Goal: Information Seeking & Learning: Learn about a topic

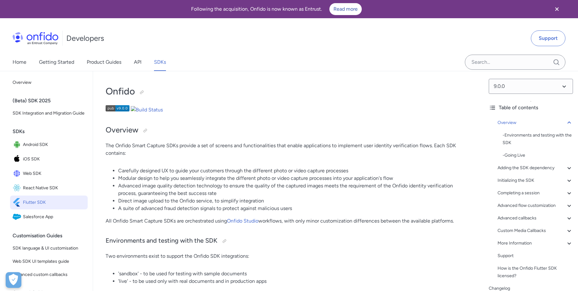
click at [32, 101] on div "(Beta) SDK 2025" at bounding box center [52, 101] width 78 height 13
click at [27, 102] on div "(Beta) SDK 2025" at bounding box center [52, 101] width 78 height 13
click at [32, 100] on div "(Beta) SDK 2025" at bounding box center [52, 101] width 78 height 13
click at [28, 103] on div "(Beta) SDK 2025" at bounding box center [52, 101] width 78 height 13
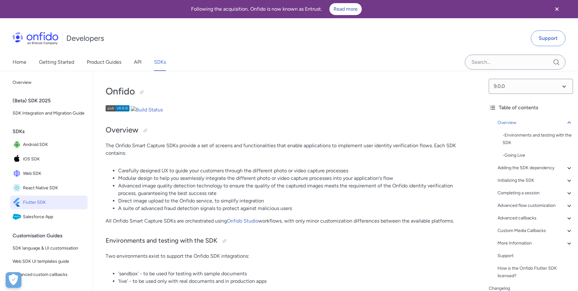
click at [24, 102] on div "(Beta) SDK 2025" at bounding box center [52, 101] width 78 height 13
click at [556, 85] on select at bounding box center [531, 86] width 84 height 15
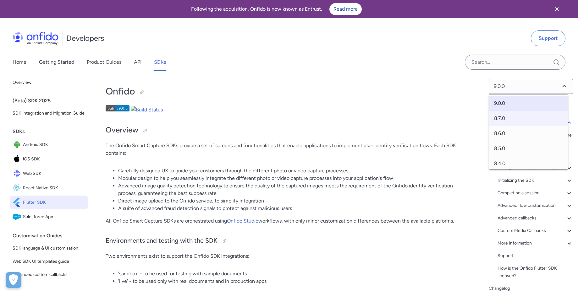
click at [509, 121] on span "8.7.0" at bounding box center [528, 118] width 79 height 15
select select "8.7.0"
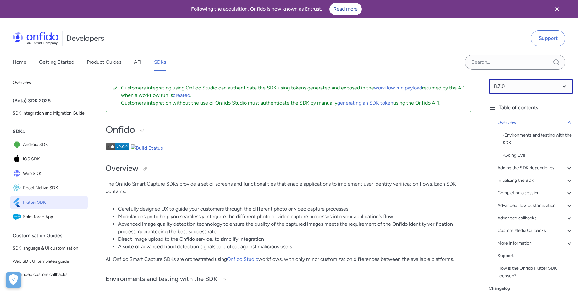
click at [523, 88] on select at bounding box center [531, 86] width 84 height 15
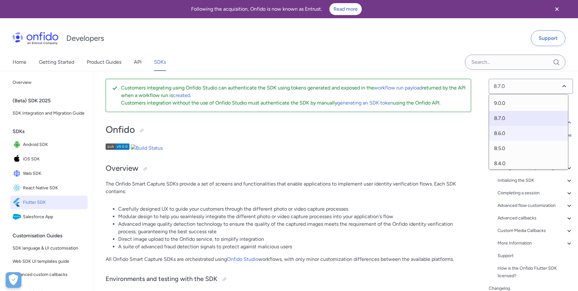
click at [507, 133] on span "8.6.0" at bounding box center [528, 133] width 79 height 15
select select "8.6.0"
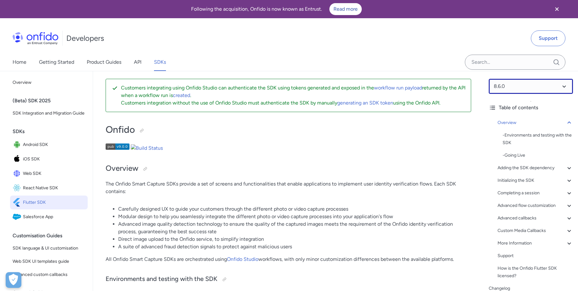
click at [532, 90] on select at bounding box center [531, 86] width 84 height 15
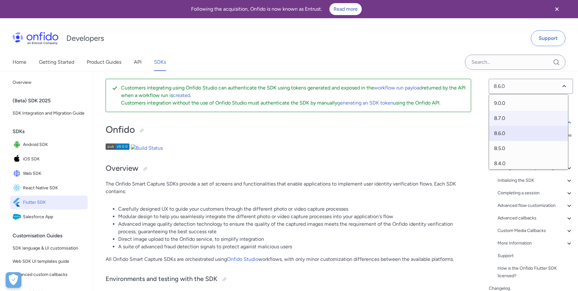
click at [502, 115] on span "8.7.0" at bounding box center [528, 118] width 79 height 15
select select "8.7.0"
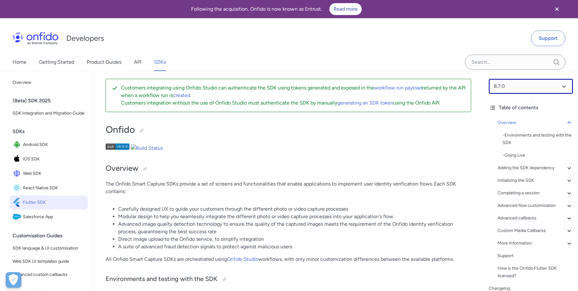
click at [533, 85] on select at bounding box center [531, 86] width 84 height 15
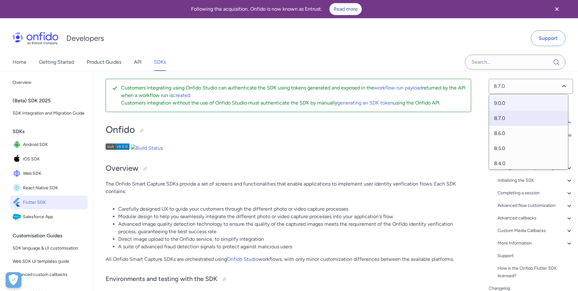
click at [499, 106] on span "9.0.0" at bounding box center [528, 103] width 79 height 15
select select "9.0.0"
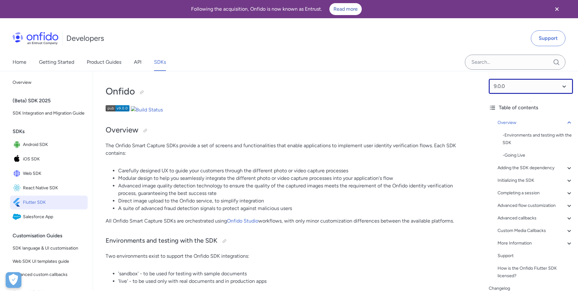
click at [537, 86] on select at bounding box center [531, 86] width 84 height 15
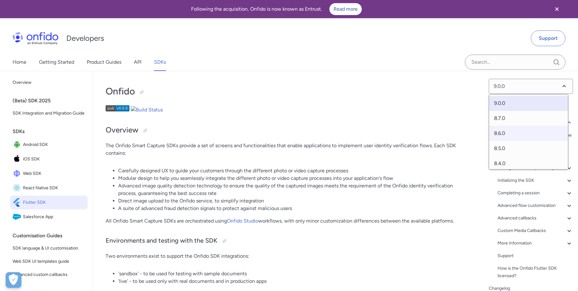
click at [506, 132] on span "8.6.0" at bounding box center [528, 133] width 79 height 15
select select "8.6.0"
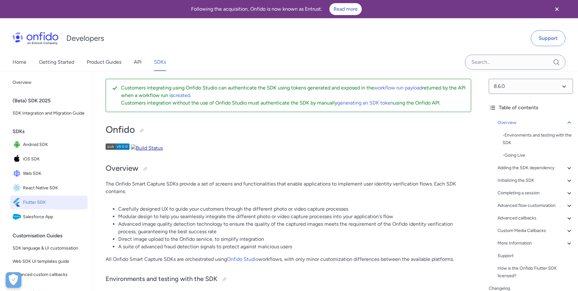
click at [150, 147] on img at bounding box center [147, 149] width 32 height 8
click at [560, 86] on select at bounding box center [531, 86] width 84 height 15
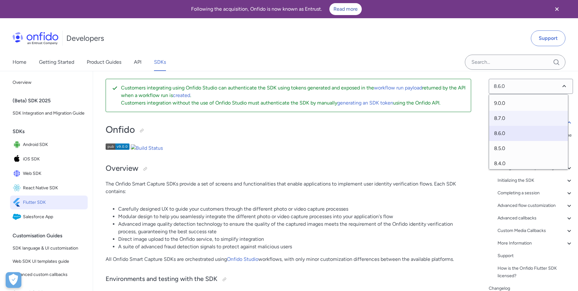
click at [504, 119] on span "8.7.0" at bounding box center [528, 118] width 79 height 15
select select "8.7.0"
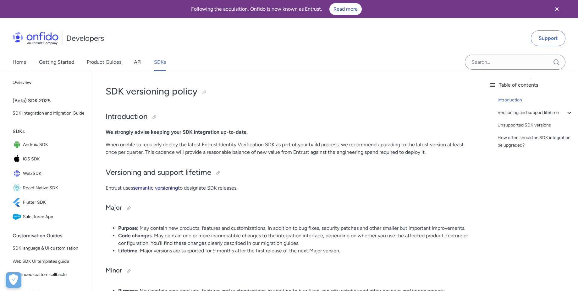
click at [156, 189] on link "semantic versioning" at bounding box center [155, 188] width 45 height 6
